Goal: Contribute content: Contribute content

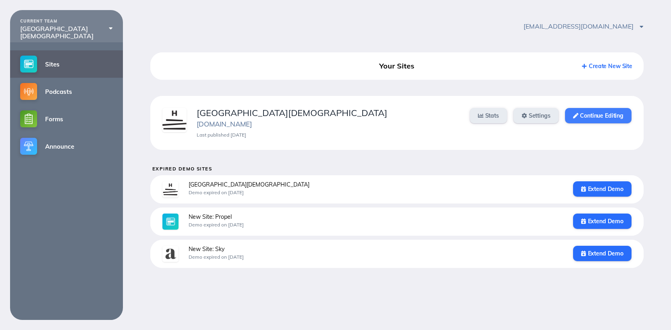
click at [594, 113] on link "Continue Editing" at bounding box center [598, 115] width 67 height 15
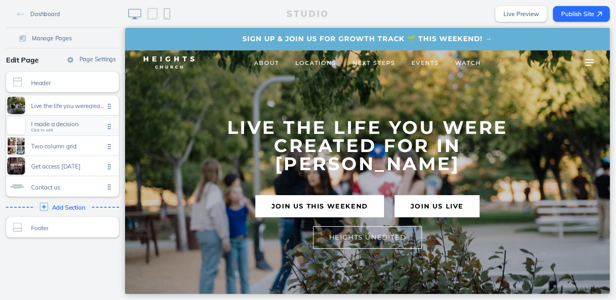
click at [61, 123] on span "I made a decision" at bounding box center [67, 124] width 73 height 7
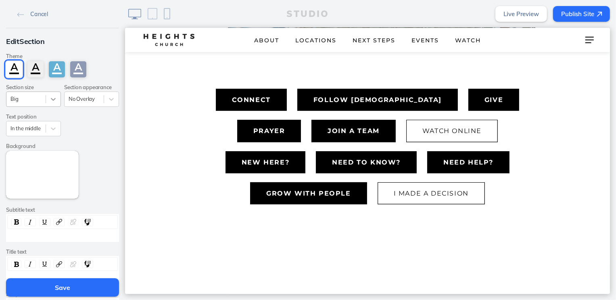
scroll to position [288, 0]
click at [38, 13] on span "Cancel" at bounding box center [39, 13] width 18 height 7
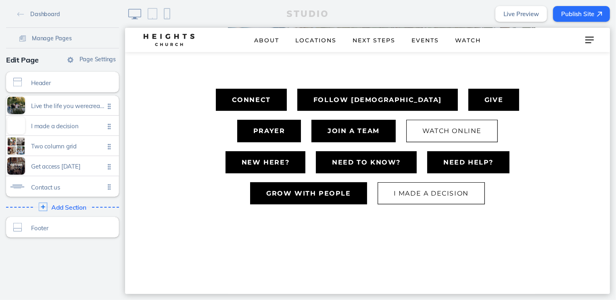
click at [67, 204] on span "Add Section" at bounding box center [68, 207] width 35 height 7
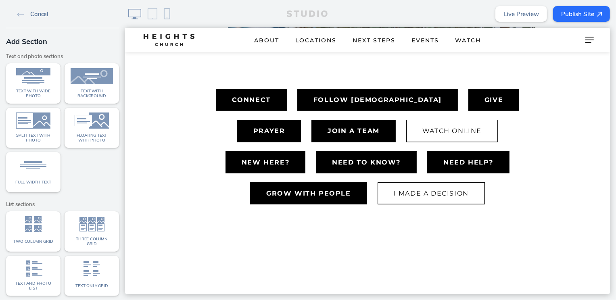
click at [34, 14] on span "Cancel" at bounding box center [39, 13] width 18 height 7
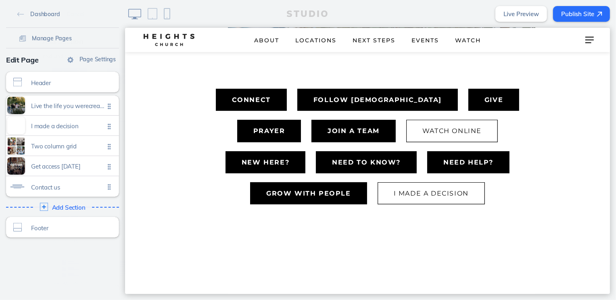
click at [34, 14] on span "Dashboard" at bounding box center [44, 13] width 29 height 7
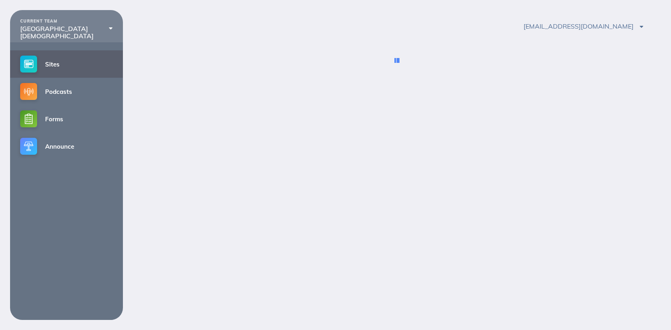
click at [37, 15] on div "CURRENT [GEOGRAPHIC_DATA] [GEOGRAPHIC_DATA][DEMOGRAPHIC_DATA] Create a New Team" at bounding box center [66, 26] width 113 height 32
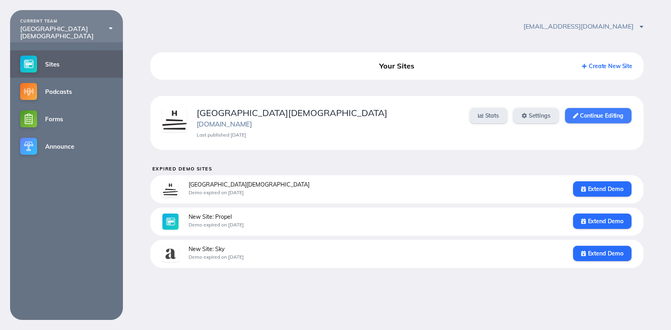
click at [583, 112] on link "Continue Editing" at bounding box center [598, 115] width 67 height 15
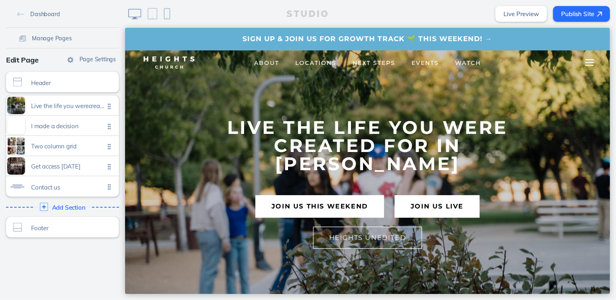
click at [582, 65] on div at bounding box center [589, 62] width 32 height 24
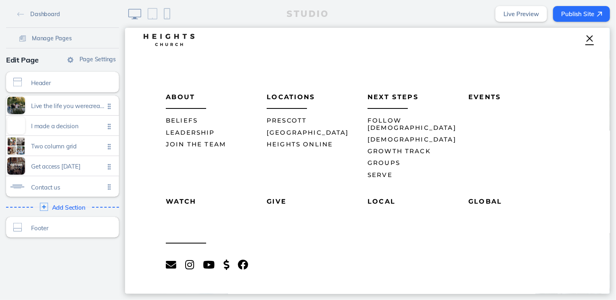
click at [189, 145] on span "Join the Team" at bounding box center [195, 144] width 60 height 8
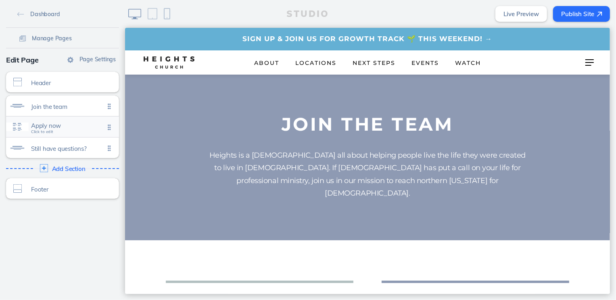
click at [63, 125] on span "Apply now" at bounding box center [67, 125] width 73 height 7
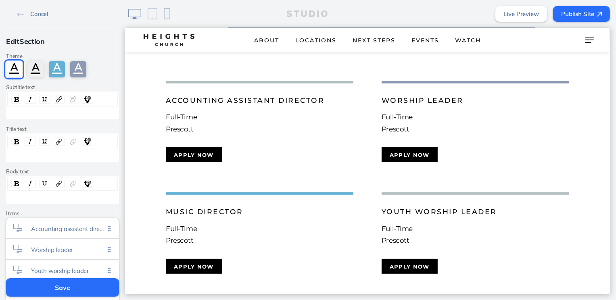
scroll to position [144, 0]
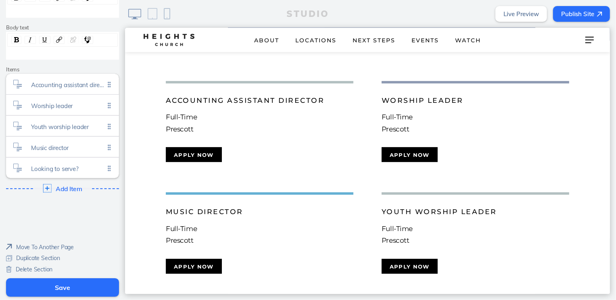
click at [70, 187] on span "Add Item" at bounding box center [69, 188] width 26 height 7
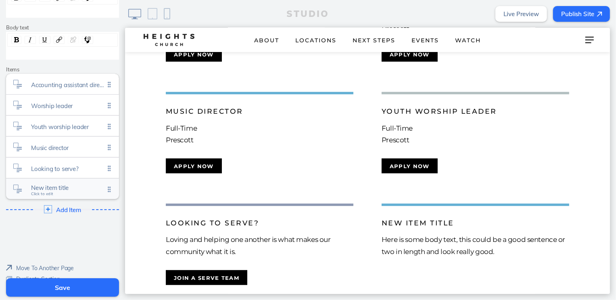
scroll to position [306, 0]
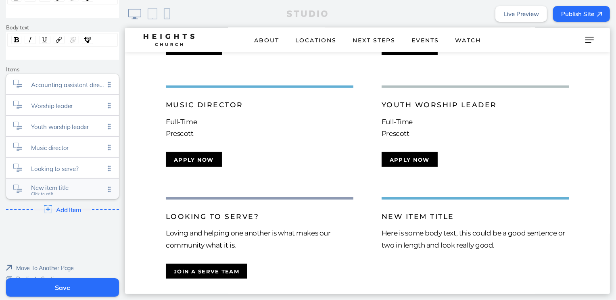
click at [69, 191] on span "New item title Click to edit" at bounding box center [67, 189] width 73 height 7
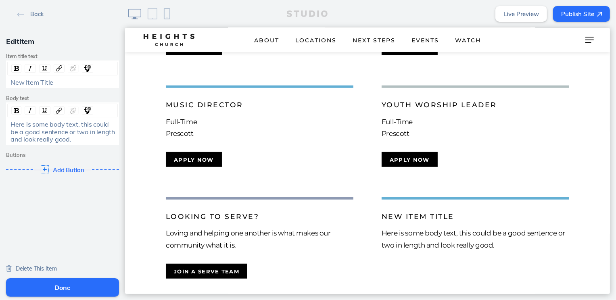
click at [30, 81] on span "New Item Title" at bounding box center [31, 82] width 43 height 8
click at [30, 82] on span "New Item Title" at bounding box center [31, 82] width 43 height 8
click at [41, 143] on div "Here is some body text, this could be a good sentence or two in length and look…" at bounding box center [62, 131] width 110 height 25
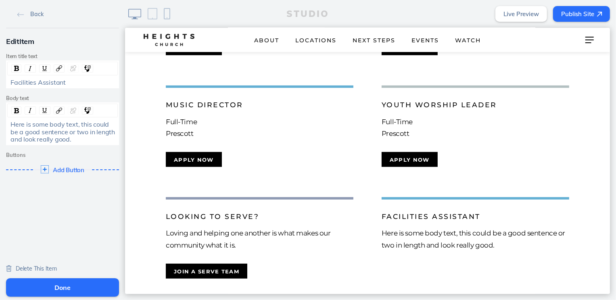
click at [41, 143] on div "Here is some body text, this could be a good sentence or two in length and look…" at bounding box center [62, 131] width 110 height 25
click at [42, 132] on span "Here is some body text, this could be a good sentence or two in length and look…" at bounding box center [63, 131] width 106 height 23
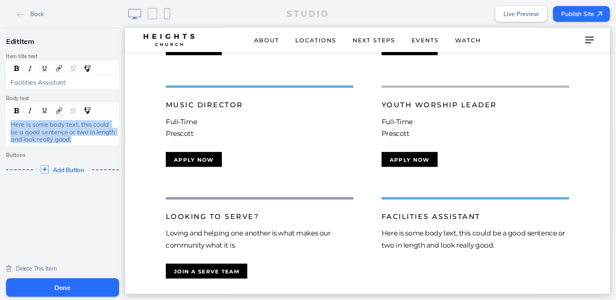
click at [42, 132] on span "Here is some body text, this could be a good sentence or two in length and look…" at bounding box center [63, 131] width 106 height 23
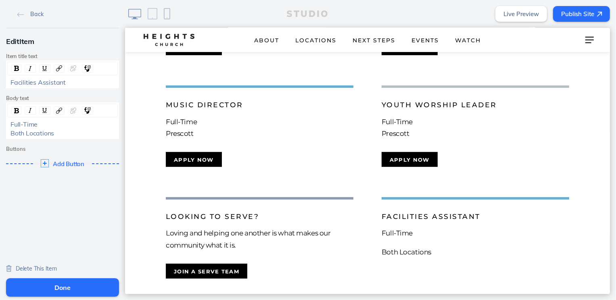
click at [8, 131] on div "Both Locations" at bounding box center [63, 132] width 110 height 7
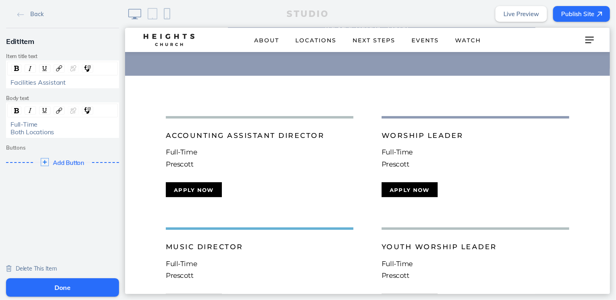
scroll to position [315, 0]
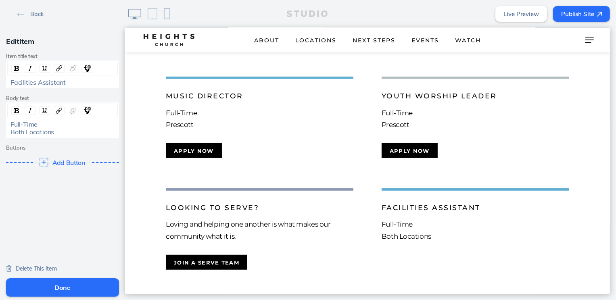
click at [59, 162] on span "Add Button" at bounding box center [68, 162] width 33 height 7
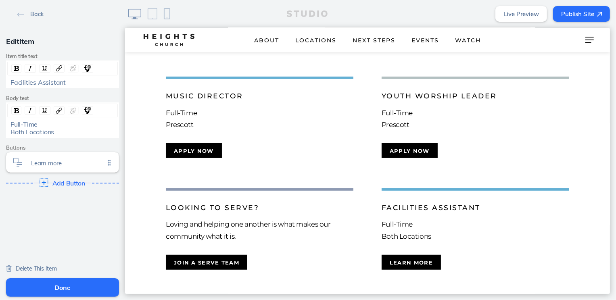
click at [62, 178] on div "Add Button Click to edit" at bounding box center [62, 182] width 119 height 15
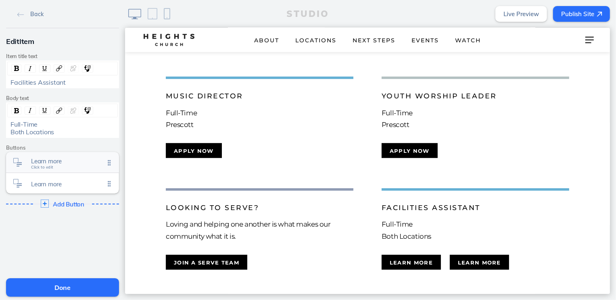
click at [63, 165] on span "Learn more Click to edit" at bounding box center [67, 163] width 73 height 7
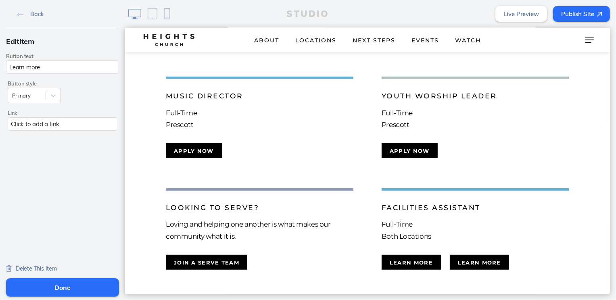
click at [64, 122] on div "Click to add a link" at bounding box center [63, 123] width 110 height 13
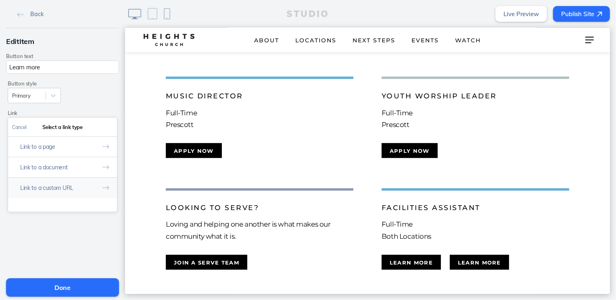
click at [70, 189] on button "Link to a custom URL" at bounding box center [62, 187] width 109 height 21
click at [62, 162] on input "text" at bounding box center [62, 160] width 101 height 13
paste input "https://heights.bamboohr.com/careers/21"
type input "https://heights.bamboohr.com/careers/21"
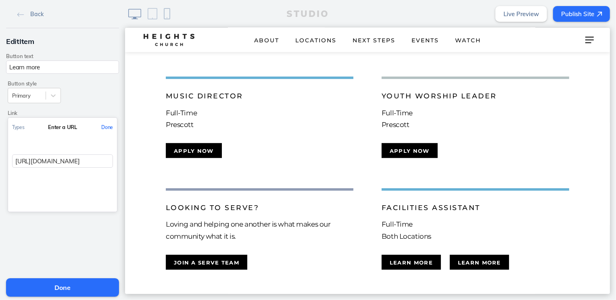
scroll to position [0, 16]
click at [100, 125] on button "Done" at bounding box center [107, 127] width 20 height 18
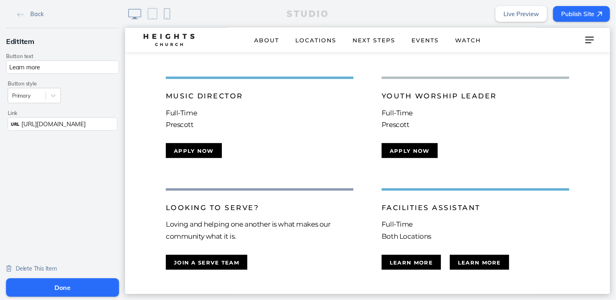
click at [61, 68] on input "Learn more" at bounding box center [62, 66] width 113 height 13
type input "Apply Now"
click at [56, 286] on button "Done" at bounding box center [62, 287] width 113 height 19
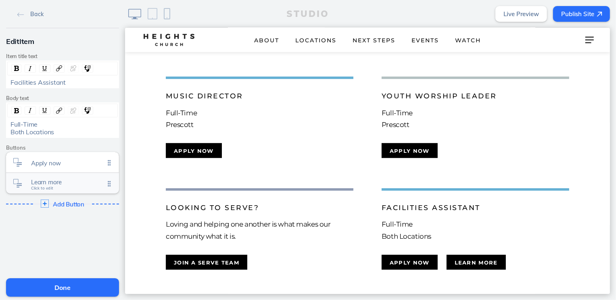
click at [59, 186] on span "Learn more Click to edit" at bounding box center [67, 184] width 73 height 7
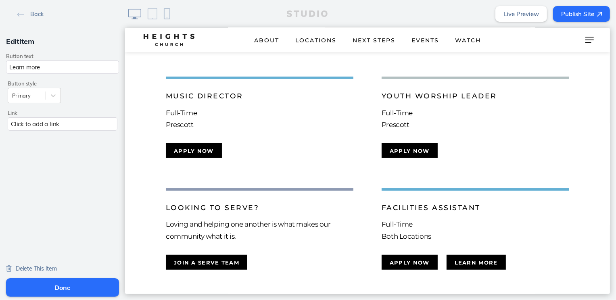
click at [38, 270] on span "Delete This Item" at bounding box center [36, 268] width 41 height 7
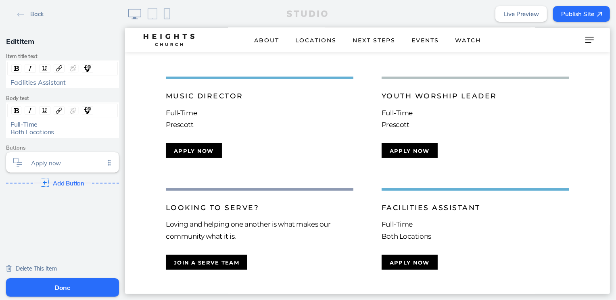
click at [52, 291] on button "Done" at bounding box center [62, 287] width 113 height 19
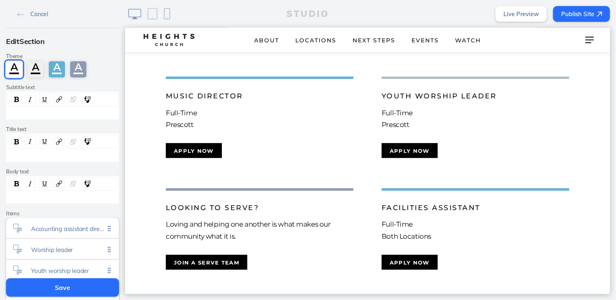
scroll to position [151, 0]
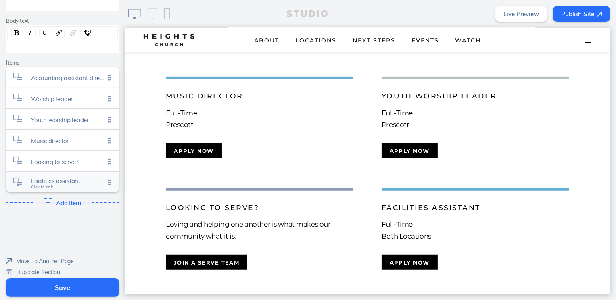
drag, startPoint x: 108, startPoint y: 153, endPoint x: 108, endPoint y: 173, distance: 19.4
click at [108, 173] on ul "Accounting assistant director Click to edit Worship leader Click to edit Youth …" at bounding box center [62, 129] width 113 height 125
drag, startPoint x: 106, startPoint y: 162, endPoint x: 104, endPoint y: 179, distance: 16.3
click at [104, 179] on ul "Accounting assistant director Click to edit Worship leader Click to edit Youth …" at bounding box center [62, 129] width 113 height 125
click at [509, 16] on link "Live Preview" at bounding box center [521, 14] width 52 height 16
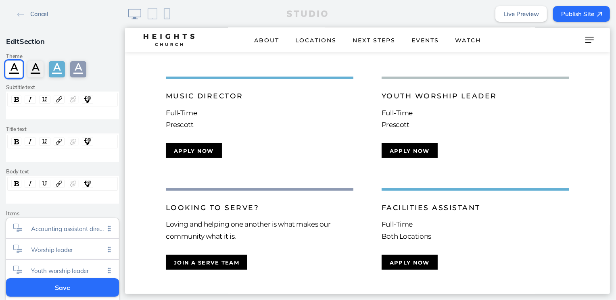
scroll to position [165, 0]
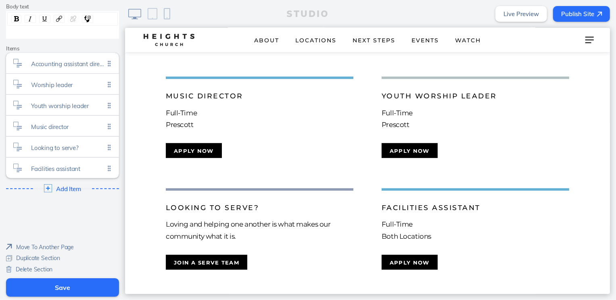
click at [58, 292] on button "Save" at bounding box center [62, 287] width 113 height 19
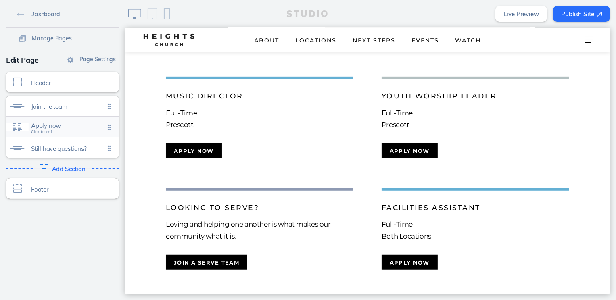
click at [75, 127] on span "Apply now" at bounding box center [67, 125] width 73 height 7
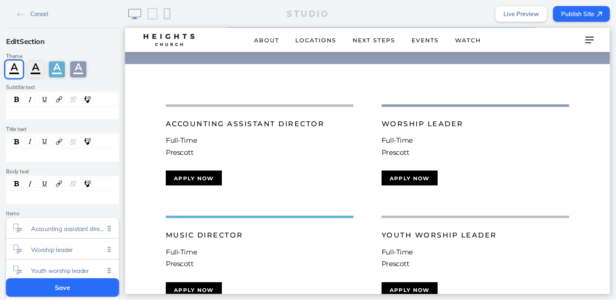
scroll to position [175, 0]
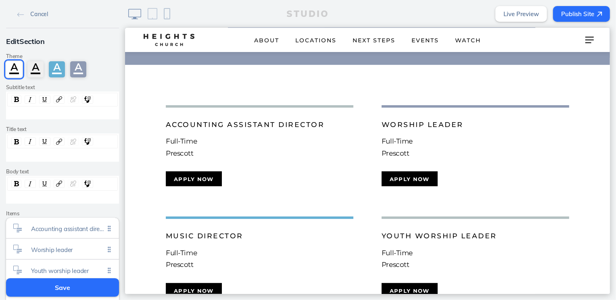
click at [579, 8] on button "Publish Site" at bounding box center [581, 14] width 57 height 16
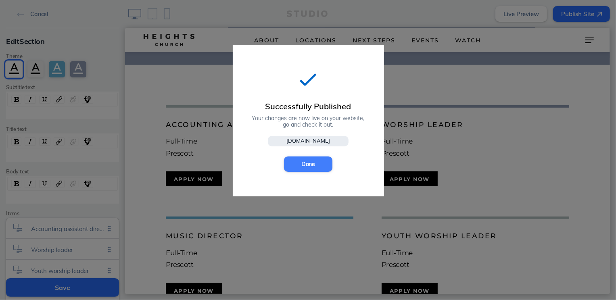
click at [319, 159] on button "Done" at bounding box center [308, 163] width 48 height 15
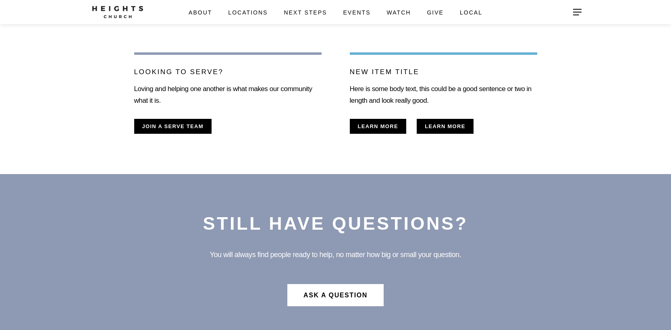
scroll to position [317, 0]
